Goal: Task Accomplishment & Management: Manage account settings

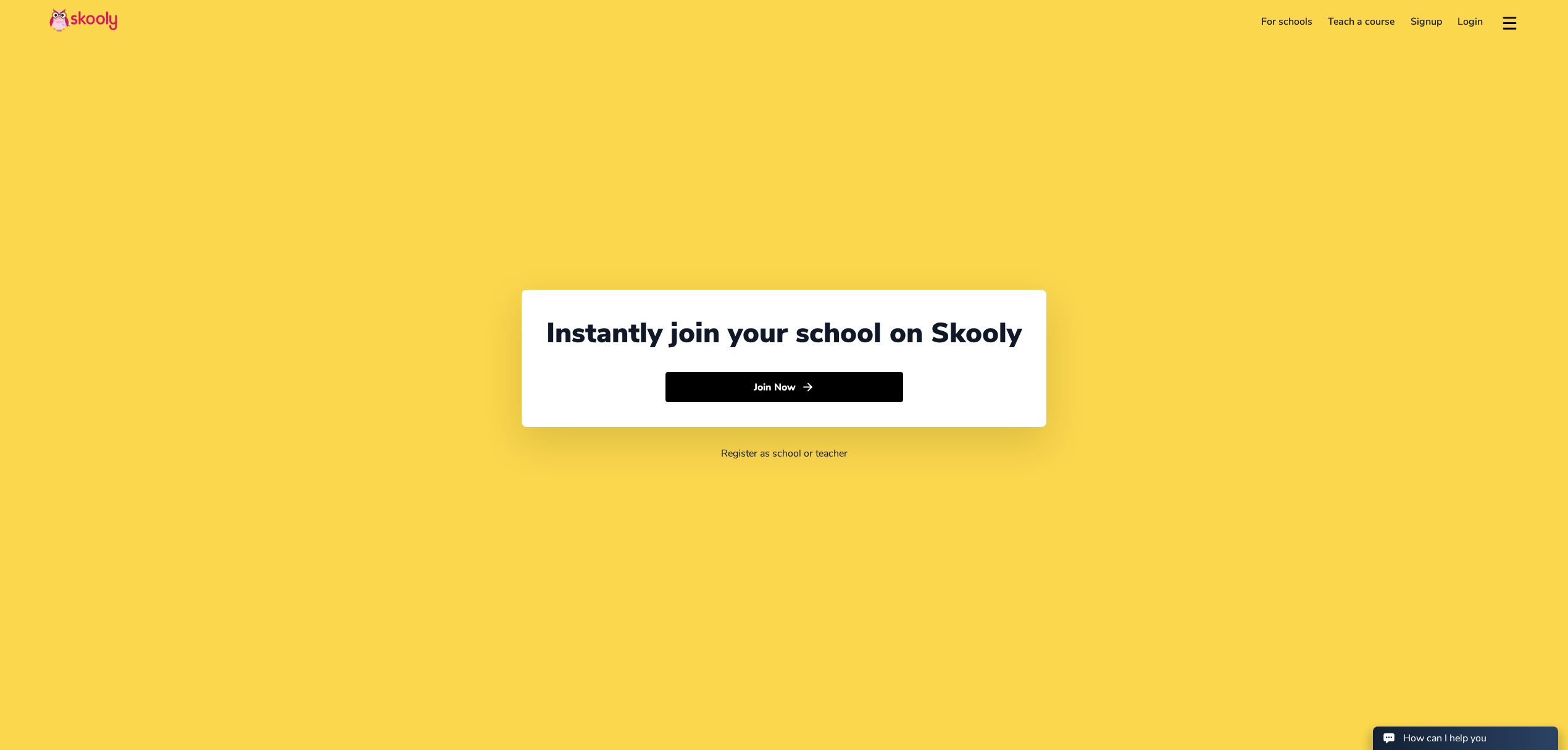
select select "971"
select select "[GEOGRAPHIC_DATA]"
select select "[GEOGRAPHIC_DATA]/[GEOGRAPHIC_DATA]"
click at [1459, 27] on link "Login" at bounding box center [1470, 21] width 41 height 19
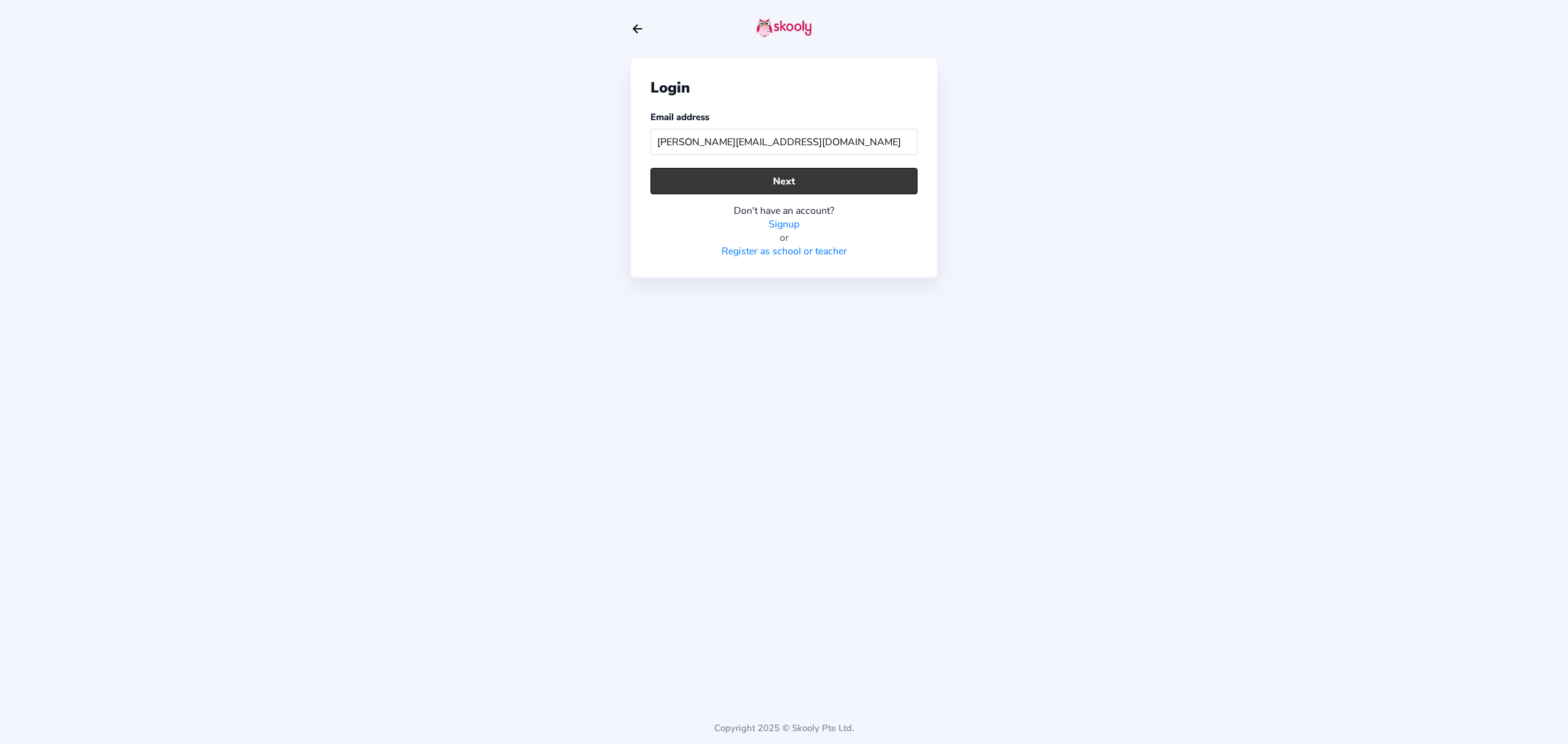
type input "[PERSON_NAME][EMAIL_ADDRESS][DOMAIN_NAME]"
click at [796, 181] on button "Next" at bounding box center [783, 181] width 267 height 26
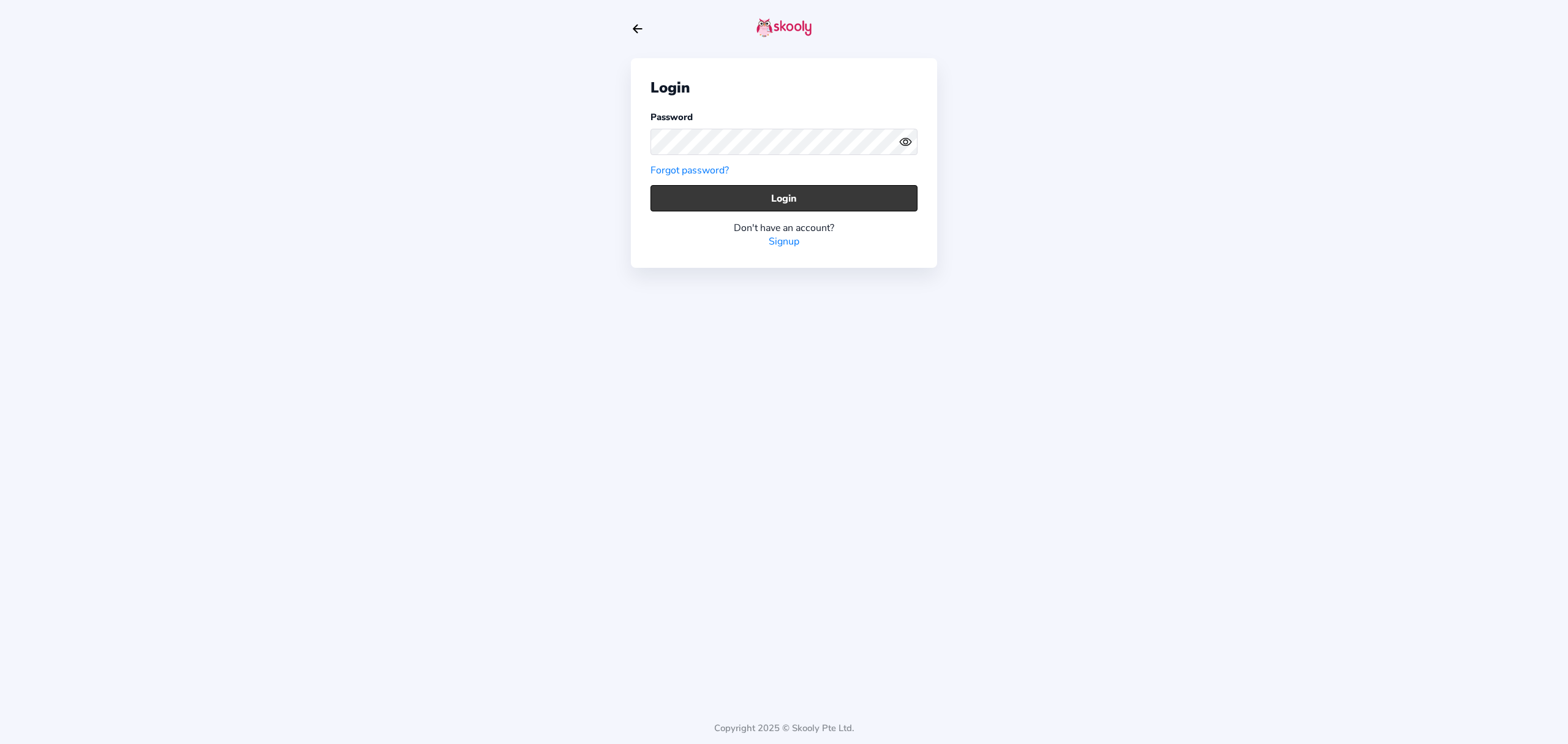
click at [809, 195] on button "Login" at bounding box center [783, 198] width 267 height 26
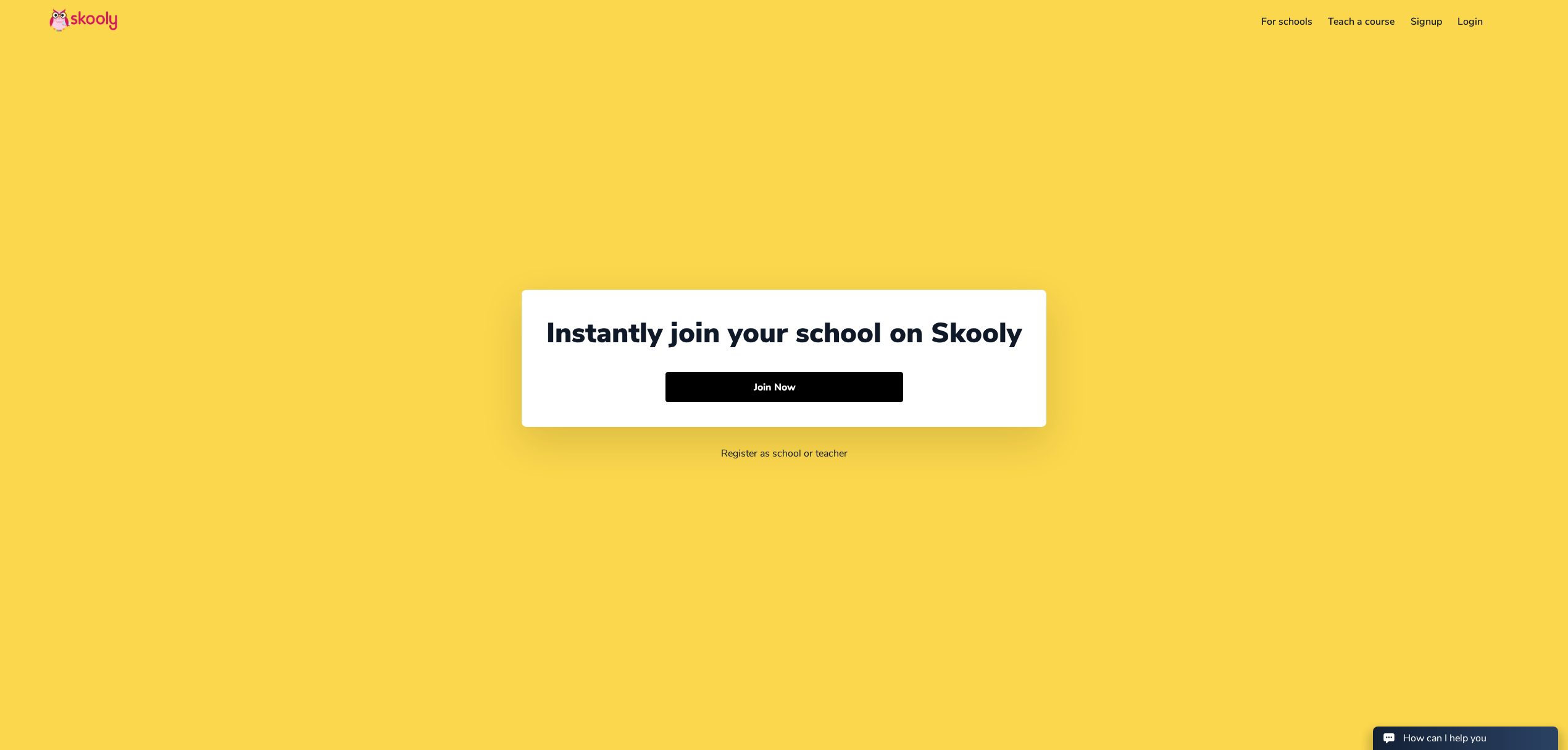
select select "971"
select select "[GEOGRAPHIC_DATA]"
select select "[GEOGRAPHIC_DATA]/[GEOGRAPHIC_DATA]"
click at [1474, 22] on link "Login" at bounding box center [1470, 21] width 41 height 19
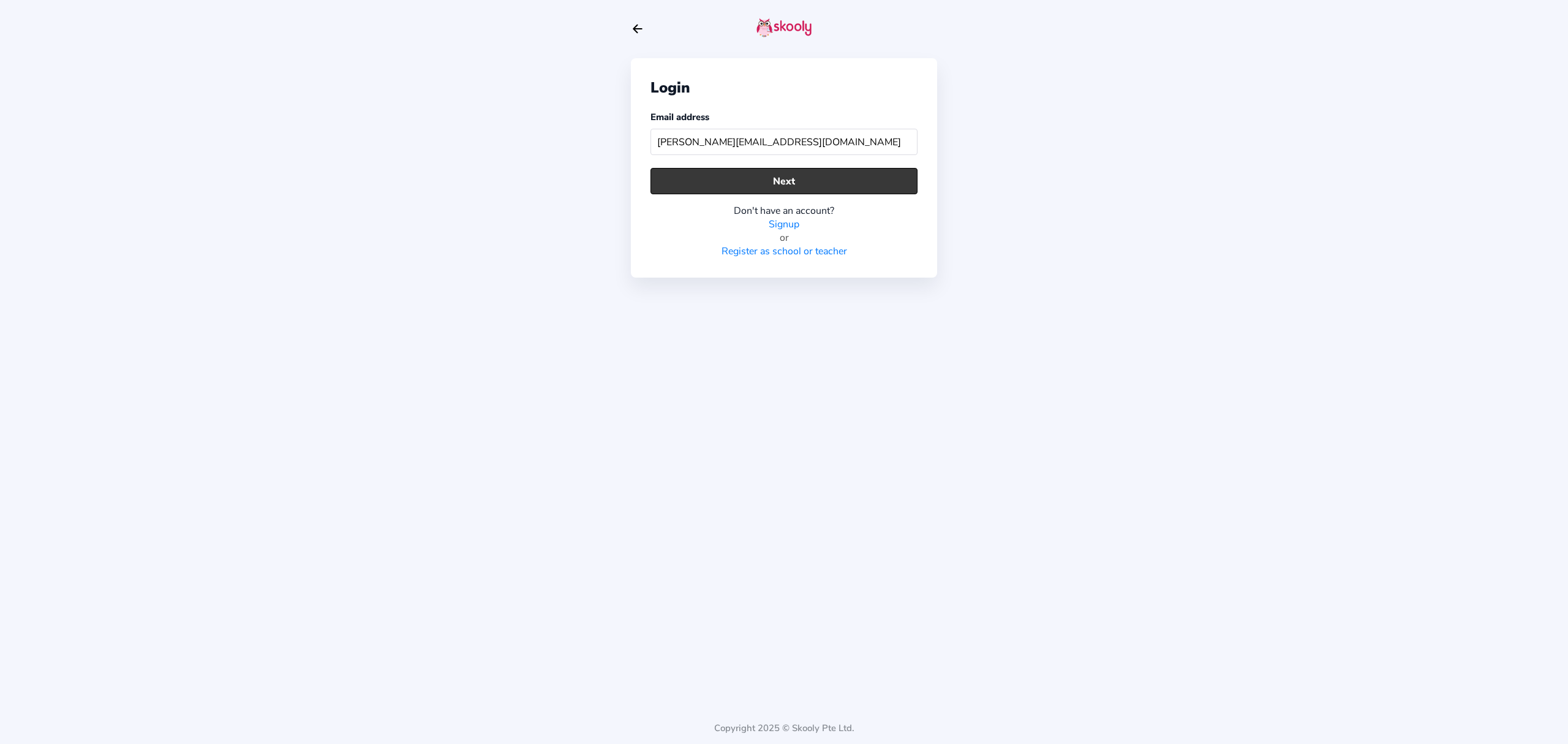
type input "[PERSON_NAME][EMAIL_ADDRESS][DOMAIN_NAME]"
click at [654, 188] on button "Next" at bounding box center [783, 181] width 267 height 26
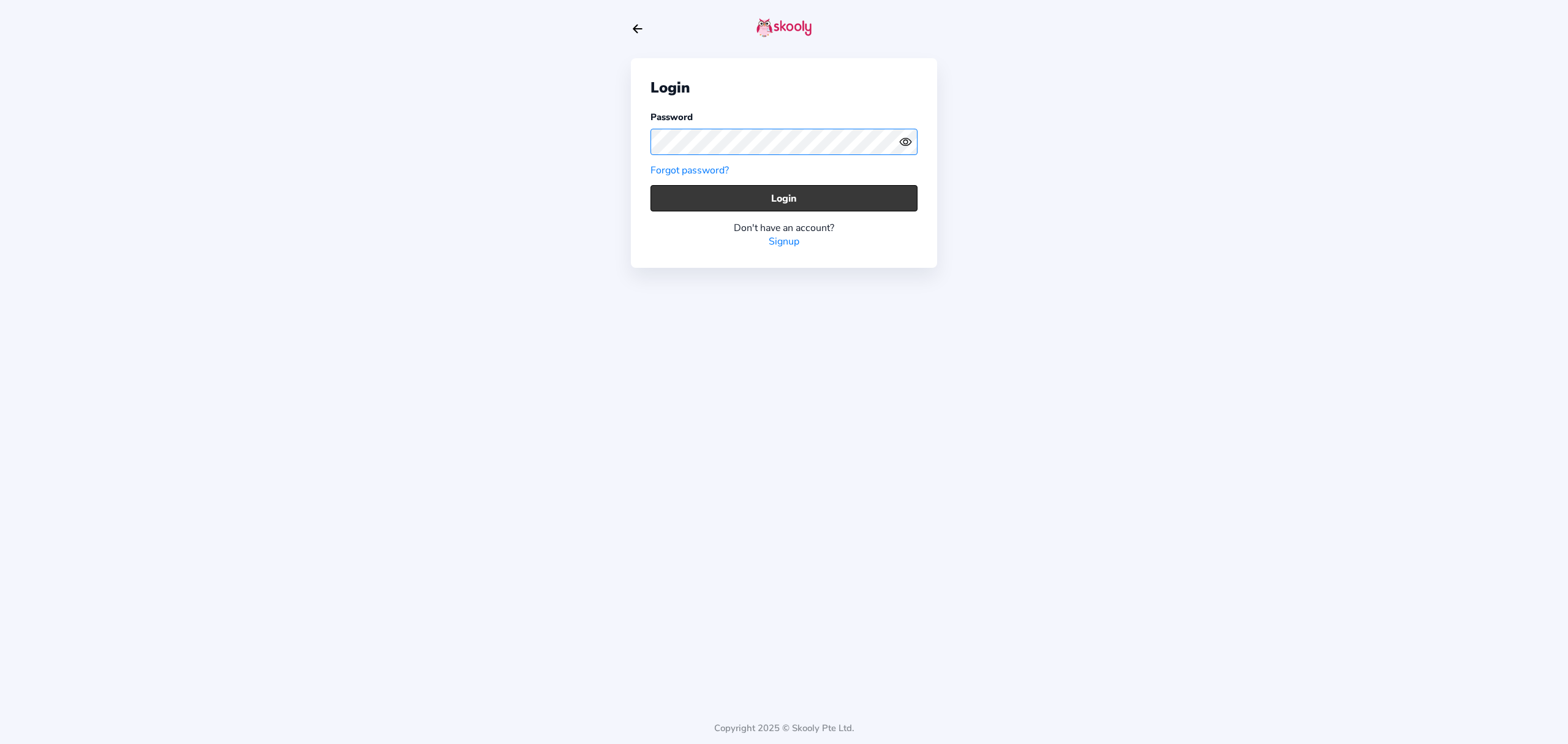
click at [733, 188] on button "Login" at bounding box center [783, 198] width 267 height 26
